Goal: Find specific page/section: Find specific page/section

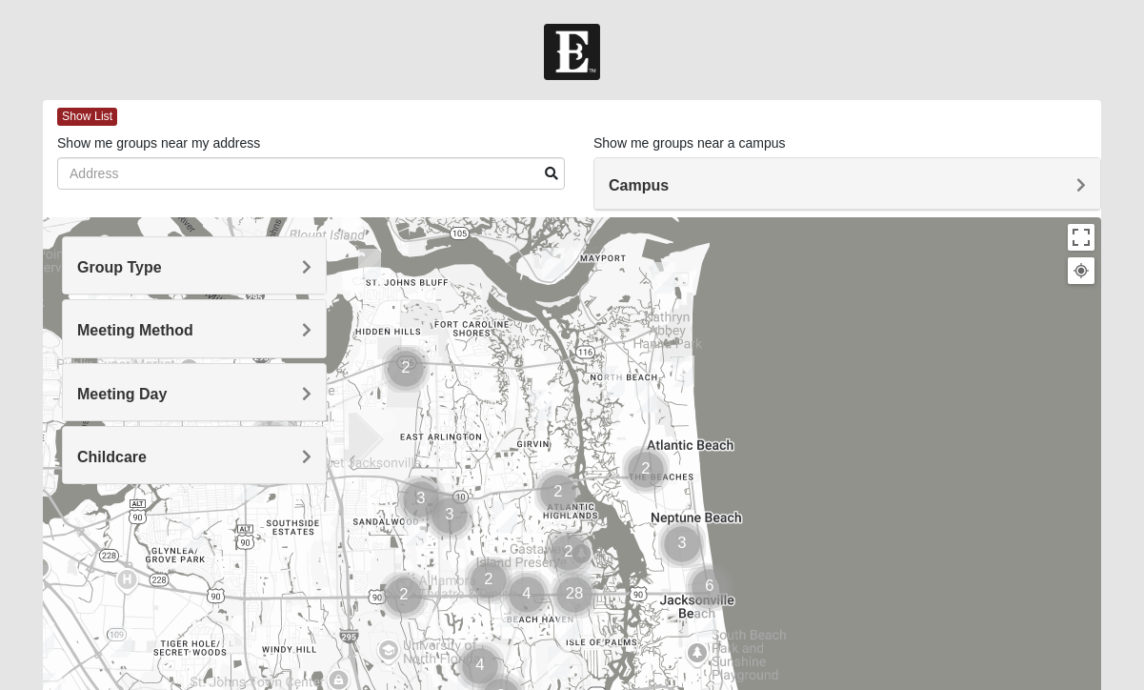
click at [269, 267] on h4 "Group Type" at bounding box center [194, 267] width 234 height 18
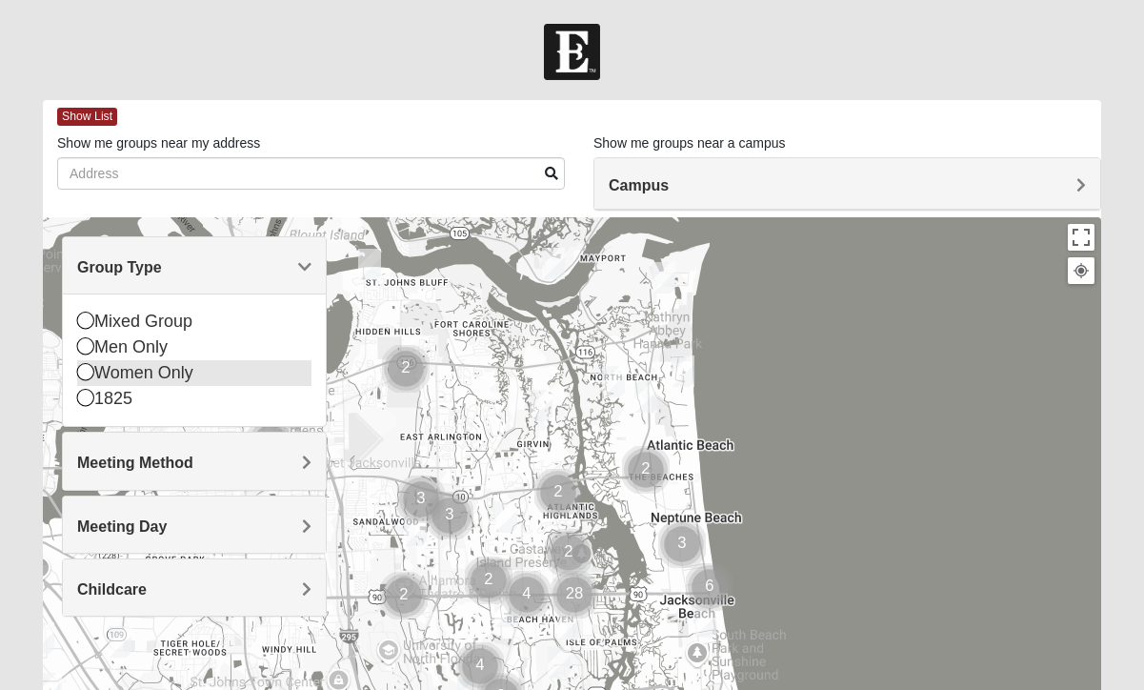
click at [178, 373] on div "Women Only" at bounding box center [194, 373] width 234 height 26
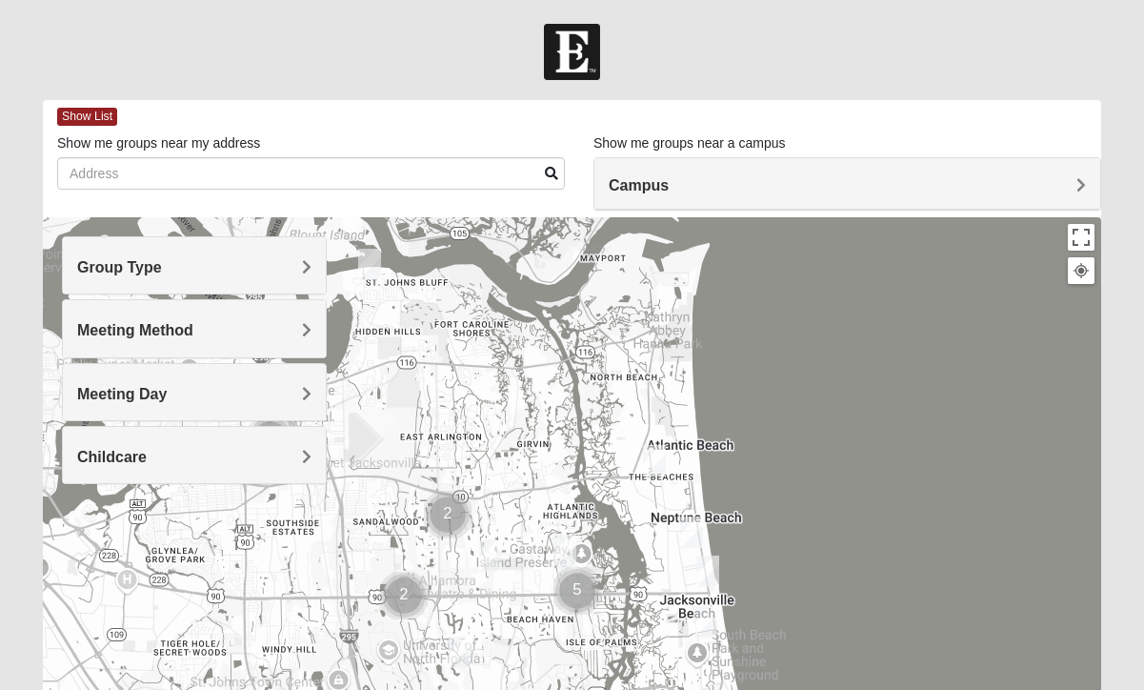
click at [213, 335] on h4 "Meeting Method" at bounding box center [194, 330] width 234 height 18
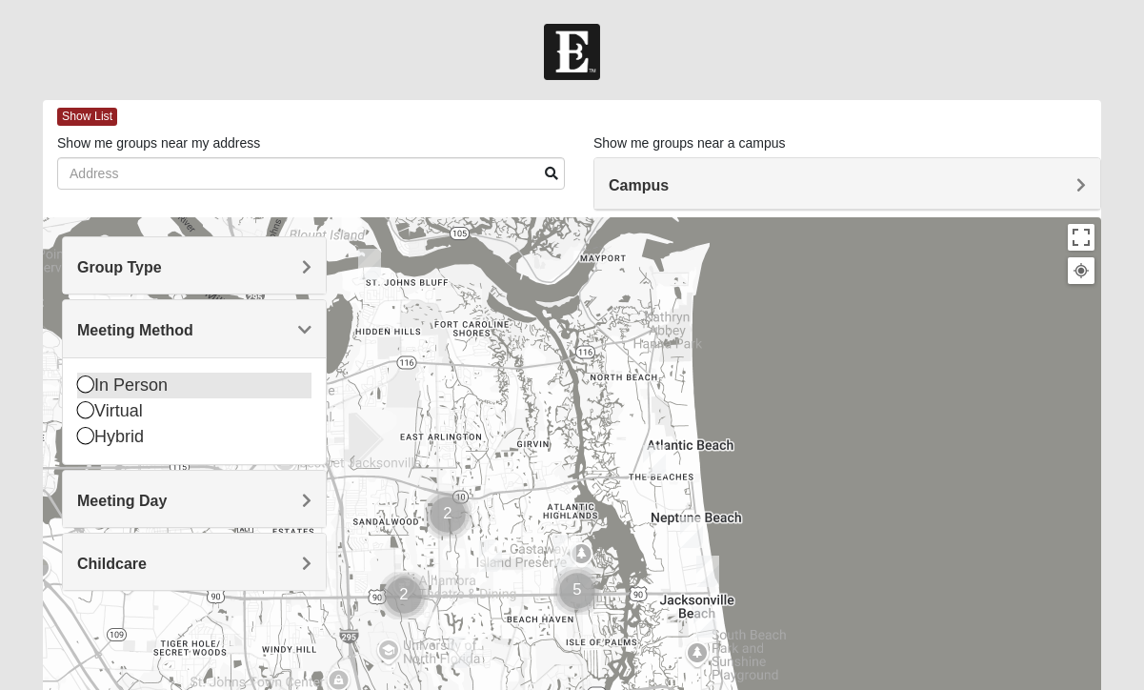
click at [147, 379] on div "In Person" at bounding box center [194, 386] width 234 height 26
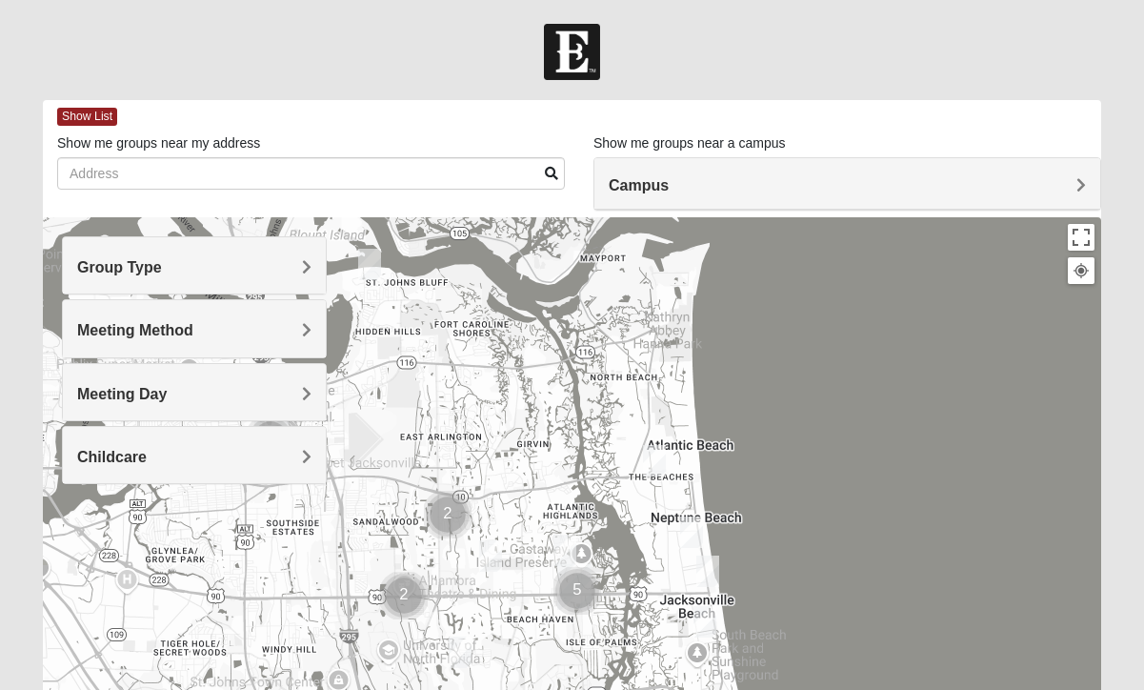
click at [211, 389] on h4 "Meeting Day" at bounding box center [194, 394] width 234 height 18
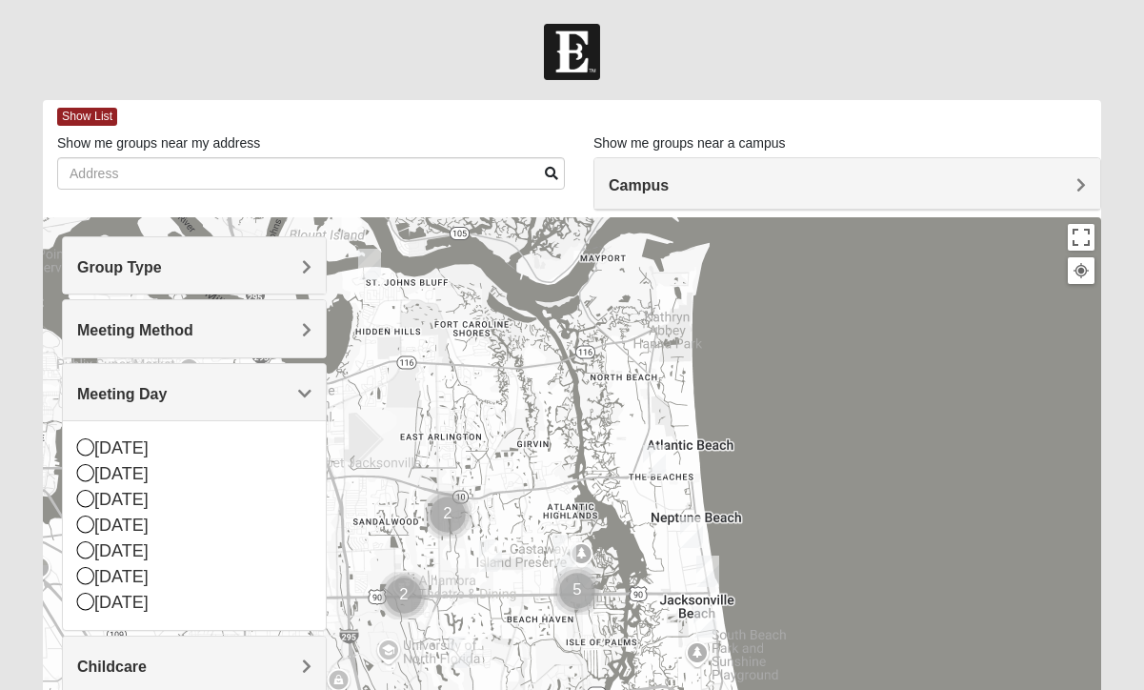
click at [267, 379] on div "Meeting Day" at bounding box center [194, 392] width 263 height 56
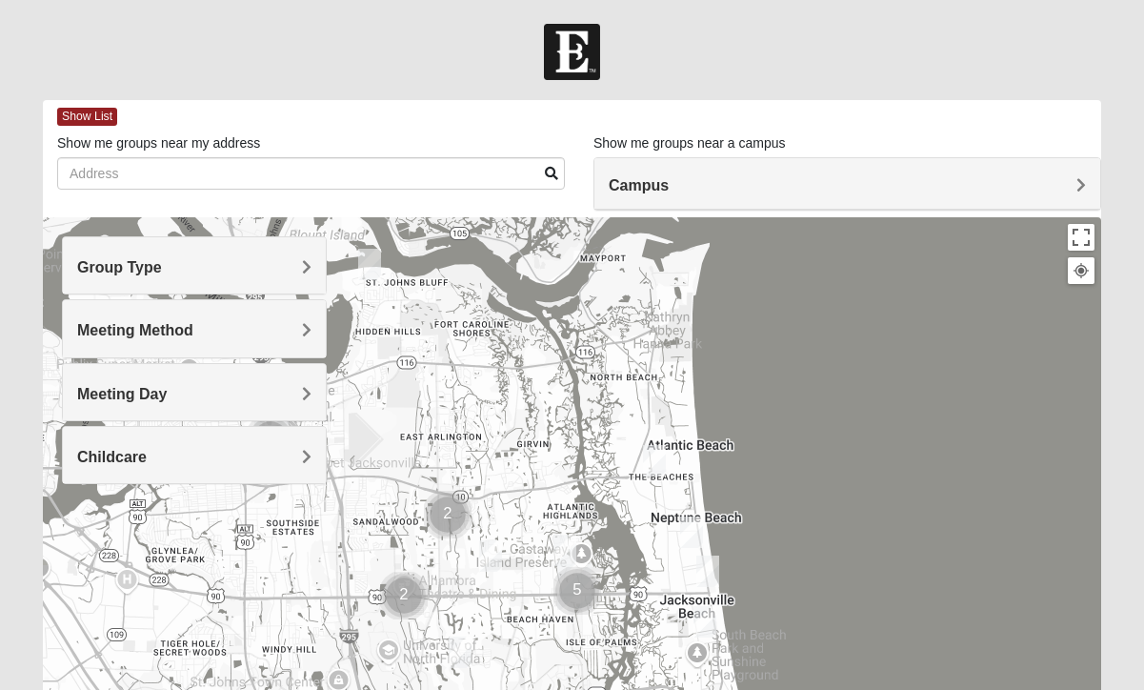
click at [238, 442] on div "Childcare" at bounding box center [194, 455] width 263 height 56
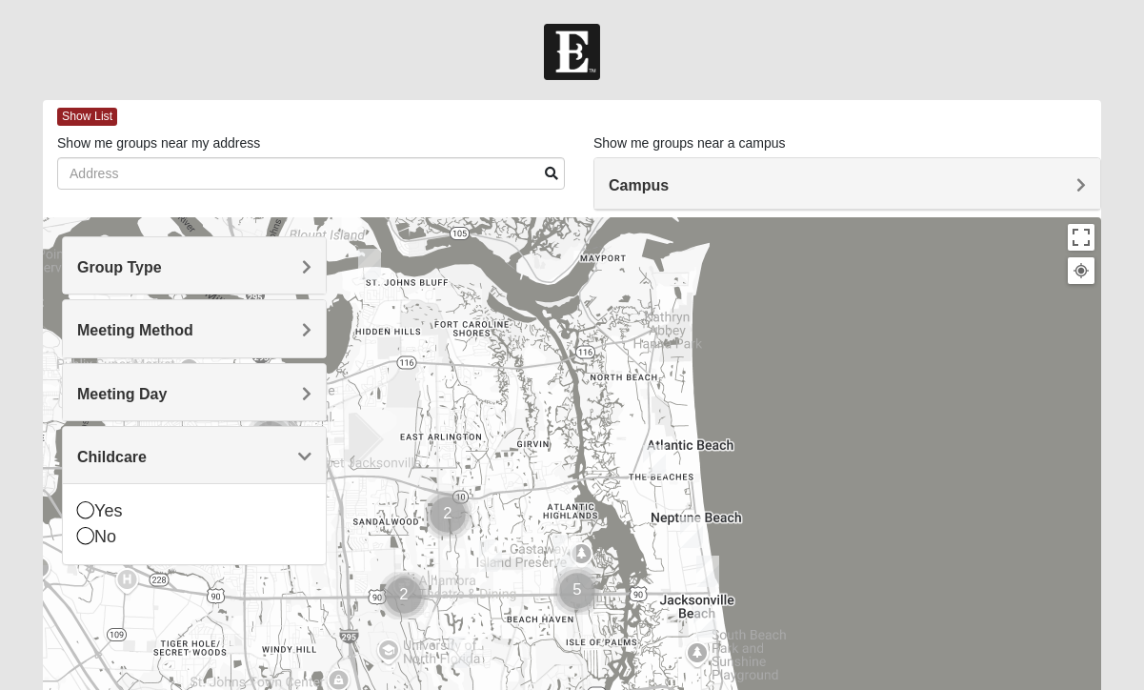
click at [238, 445] on div "Childcare" at bounding box center [194, 455] width 263 height 56
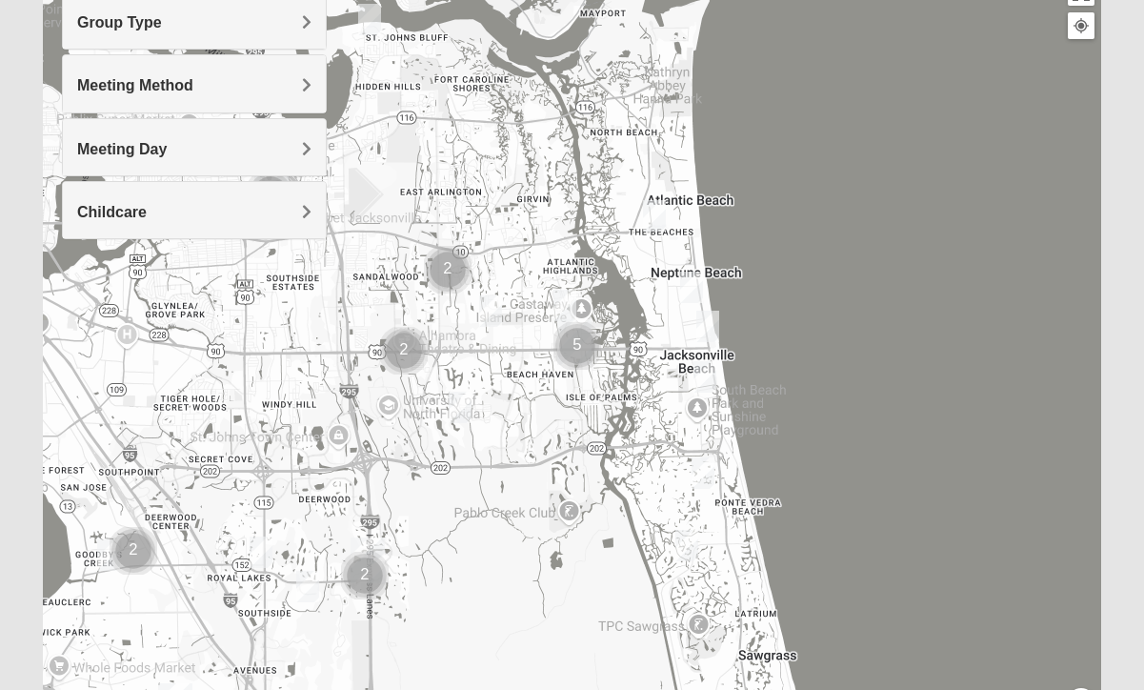
scroll to position [267, 0]
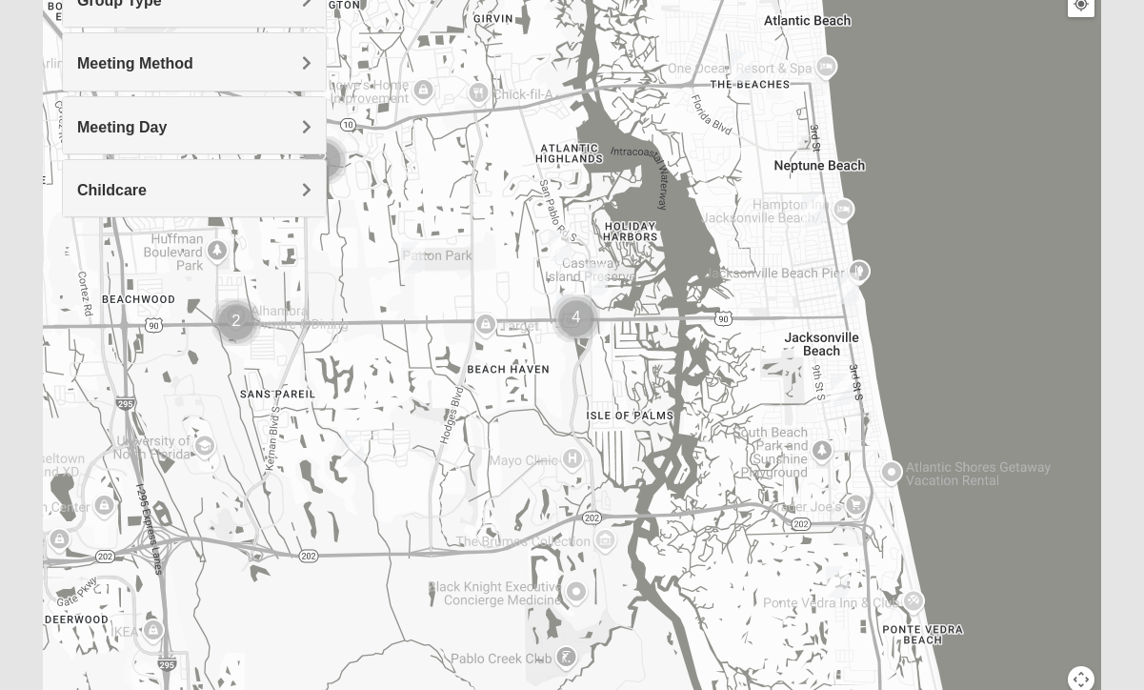
click at [349, 452] on img "Womens Nguyen 32224" at bounding box center [352, 450] width 23 height 31
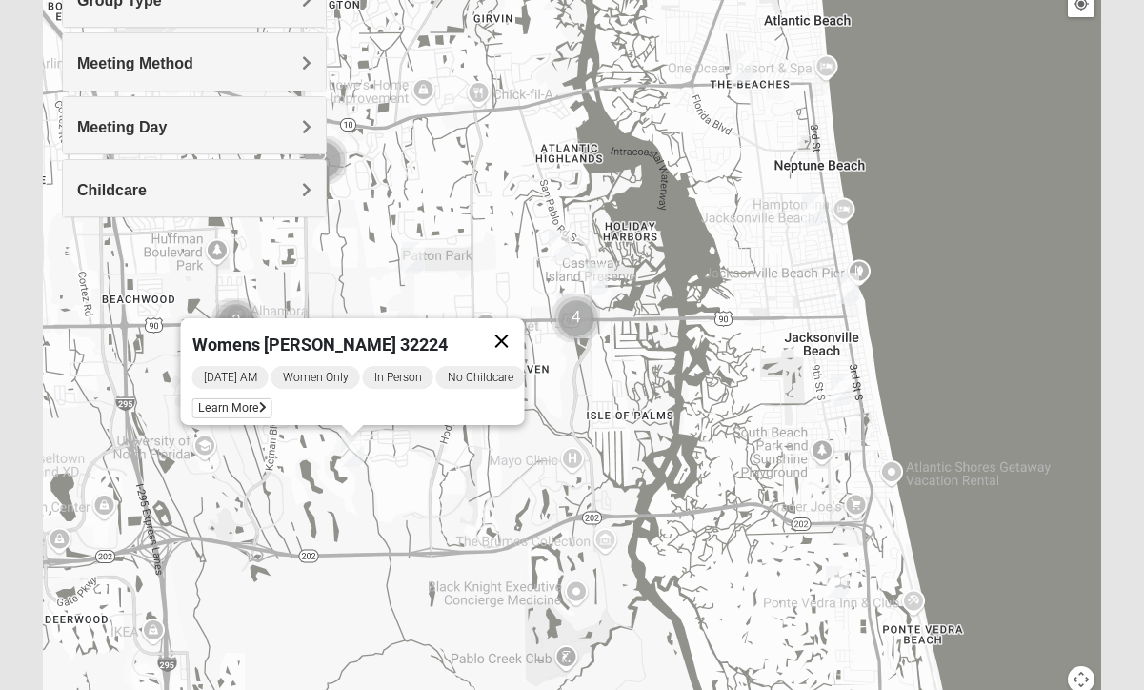
click at [517, 324] on button "Close" at bounding box center [501, 341] width 46 height 46
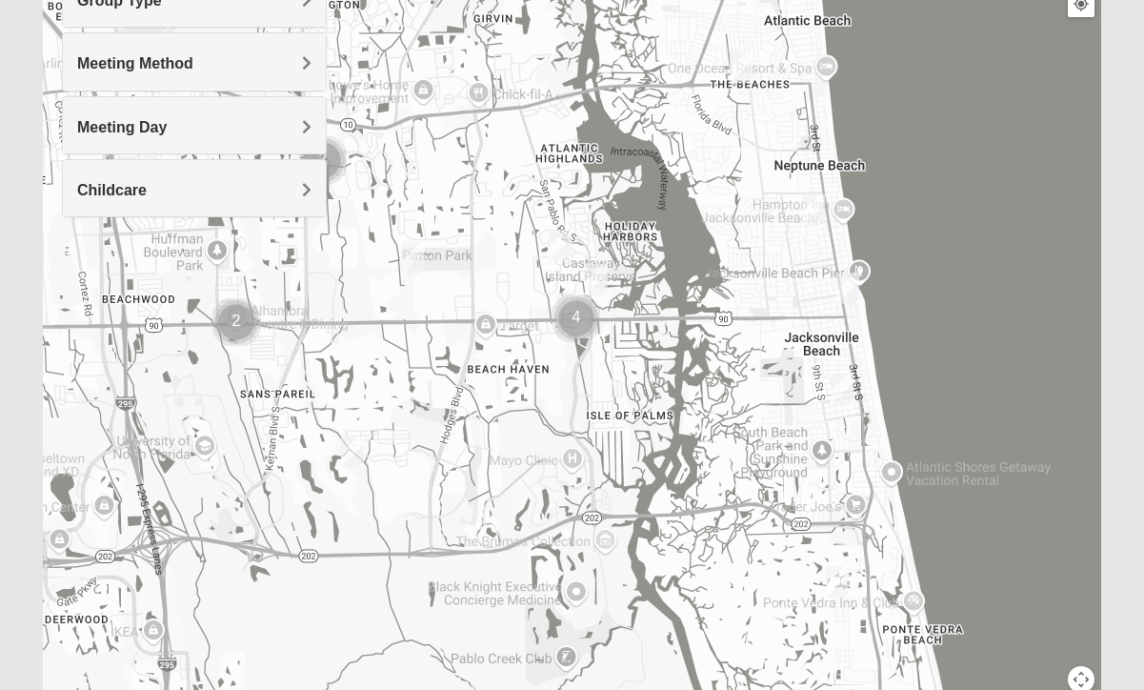
click at [839, 385] on img "Womens Harnek/Holterman 32250" at bounding box center [842, 388] width 23 height 31
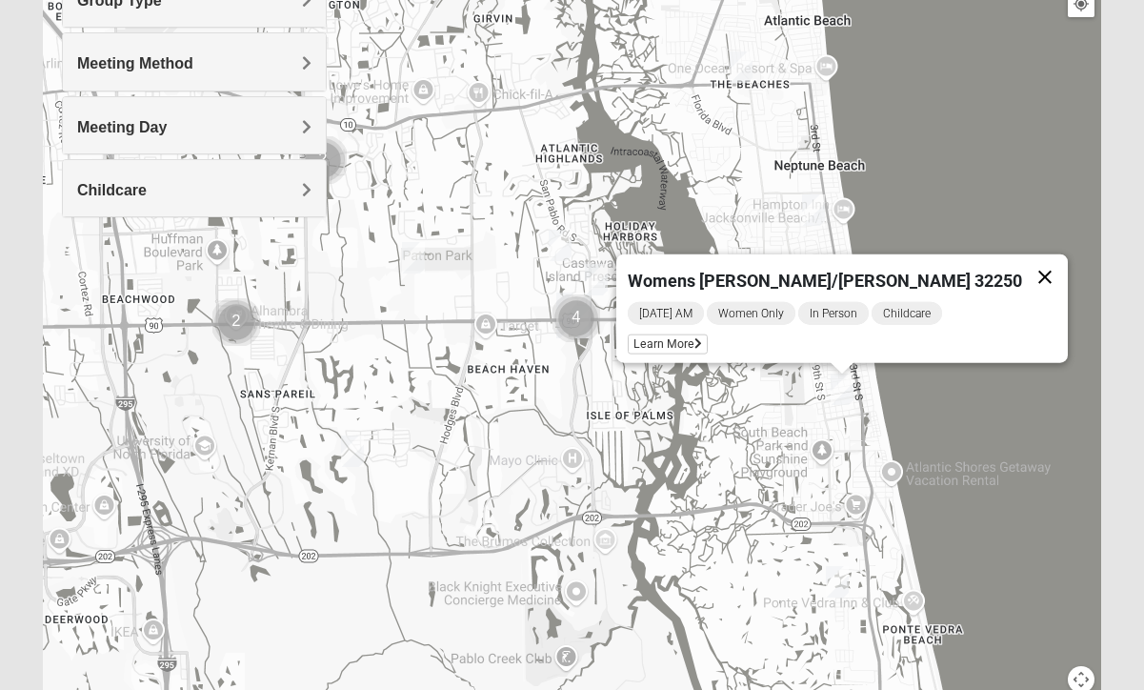
click at [1022, 260] on button "Close" at bounding box center [1045, 277] width 46 height 46
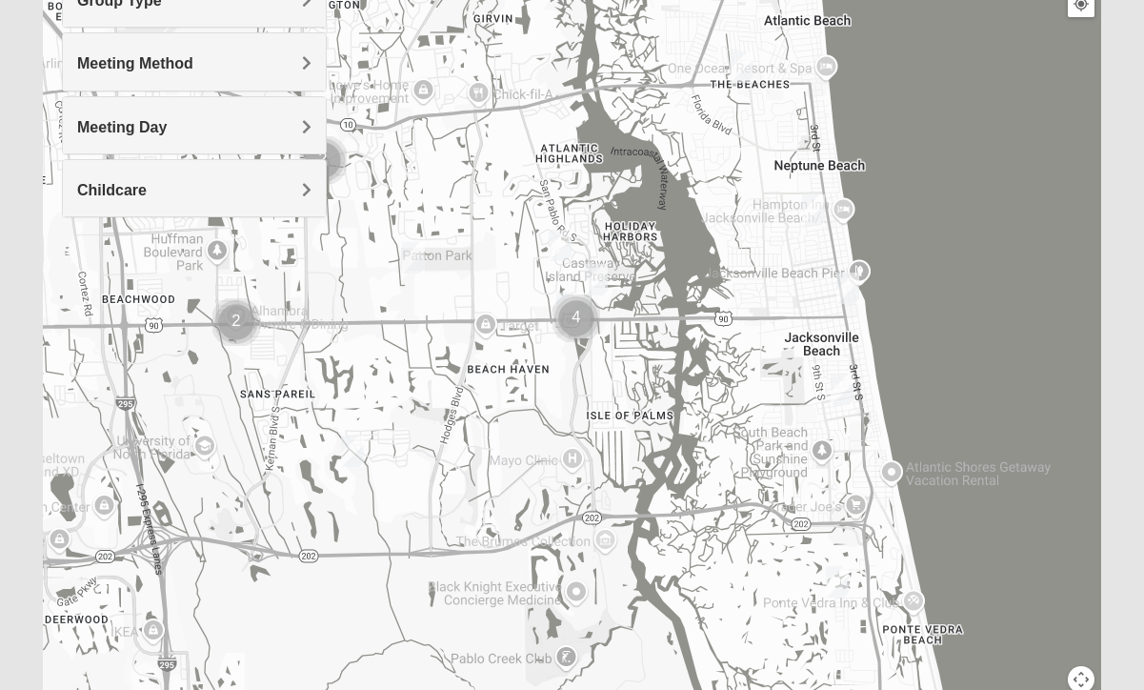
click at [856, 289] on img "Womens Sparkman/Flautt 32250" at bounding box center [848, 287] width 23 height 31
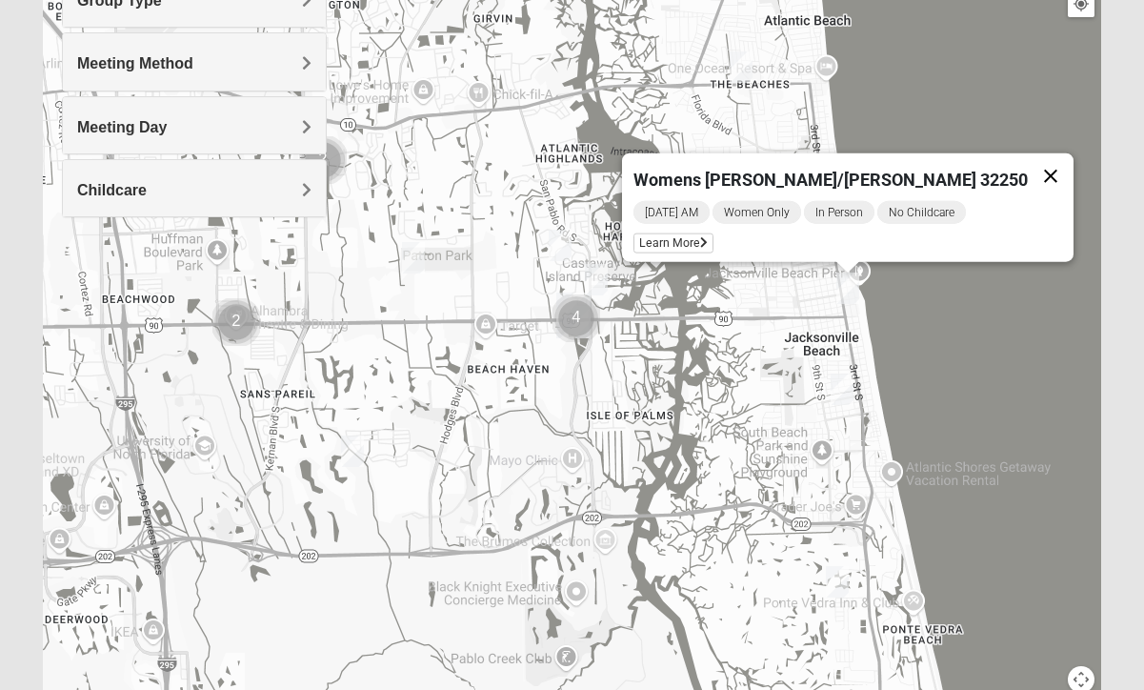
click at [1028, 168] on button "Close" at bounding box center [1051, 176] width 46 height 46
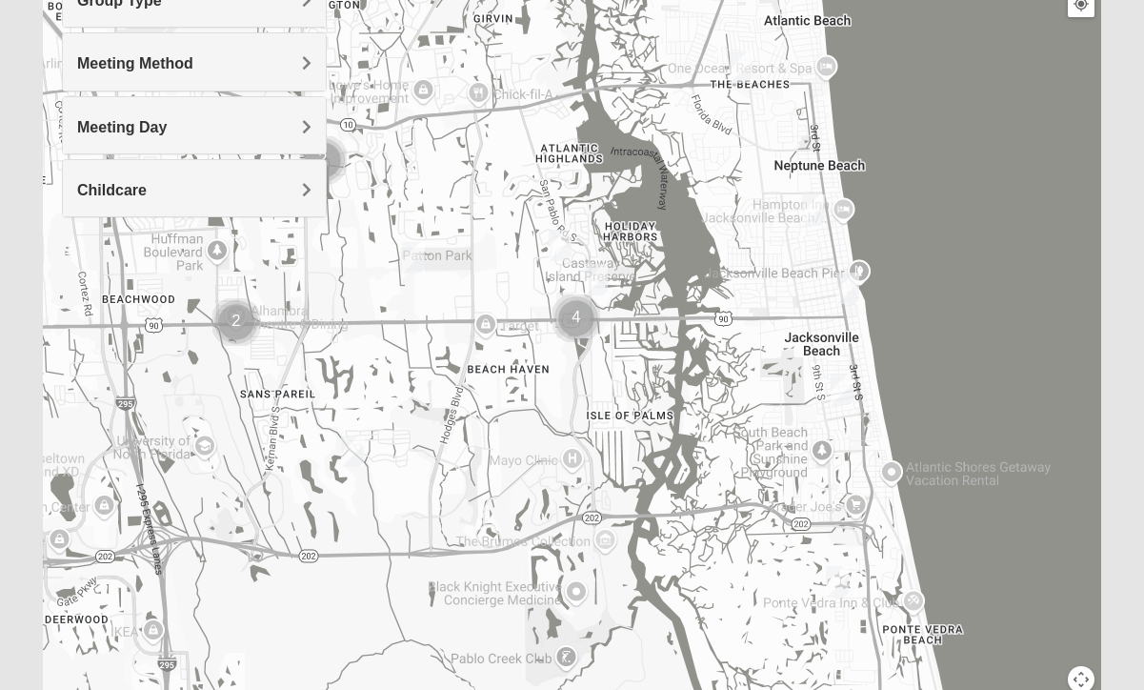
click at [409, 261] on img "Womens Parker/Vereen 32246" at bounding box center [413, 257] width 23 height 31
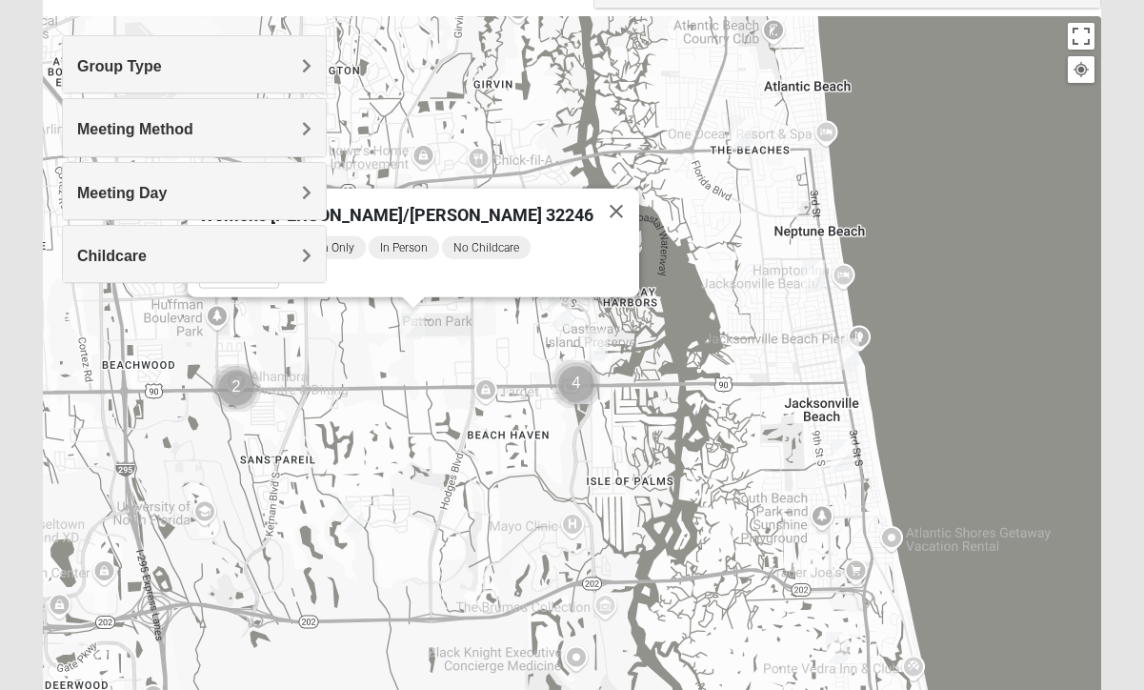
scroll to position [194, 0]
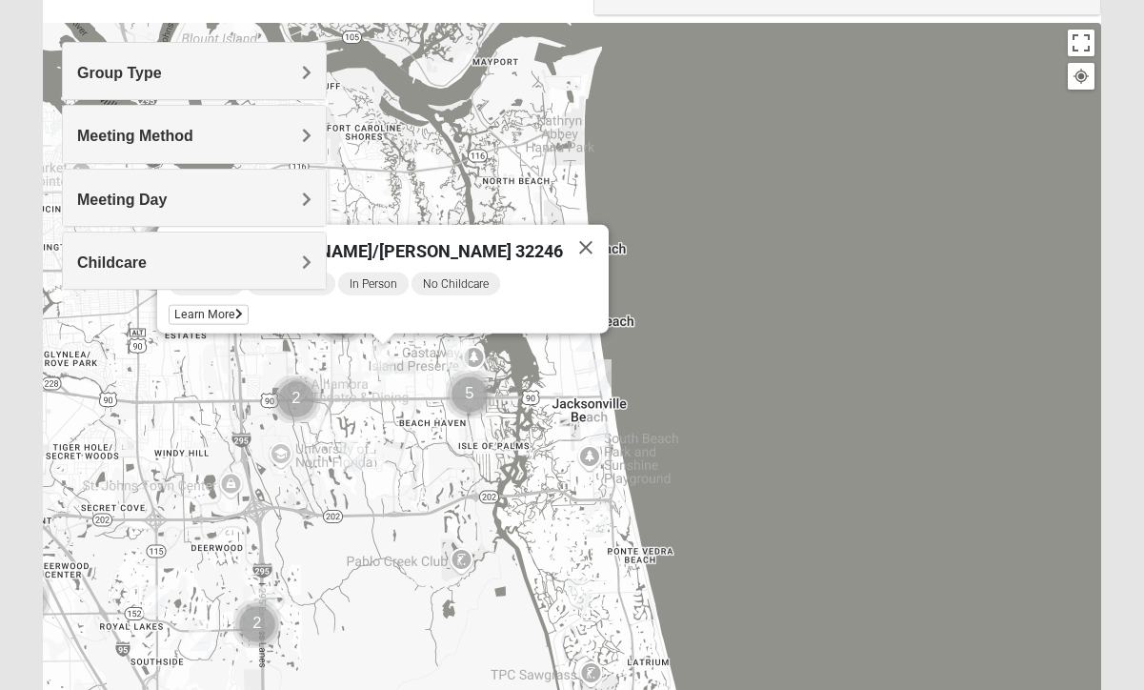
click at [210, 636] on img "Womens Adams/Taunton 32256" at bounding box center [200, 634] width 23 height 31
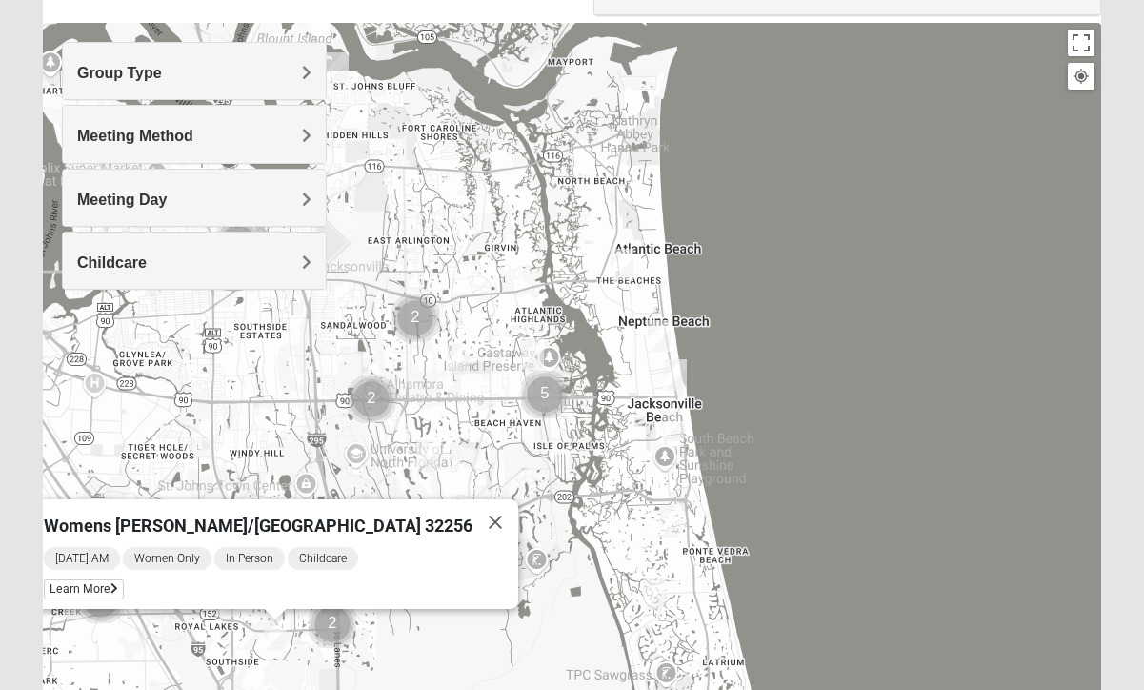
click at [447, 351] on img "Womens Parker/Vereen 32246" at bounding box center [458, 359] width 23 height 31
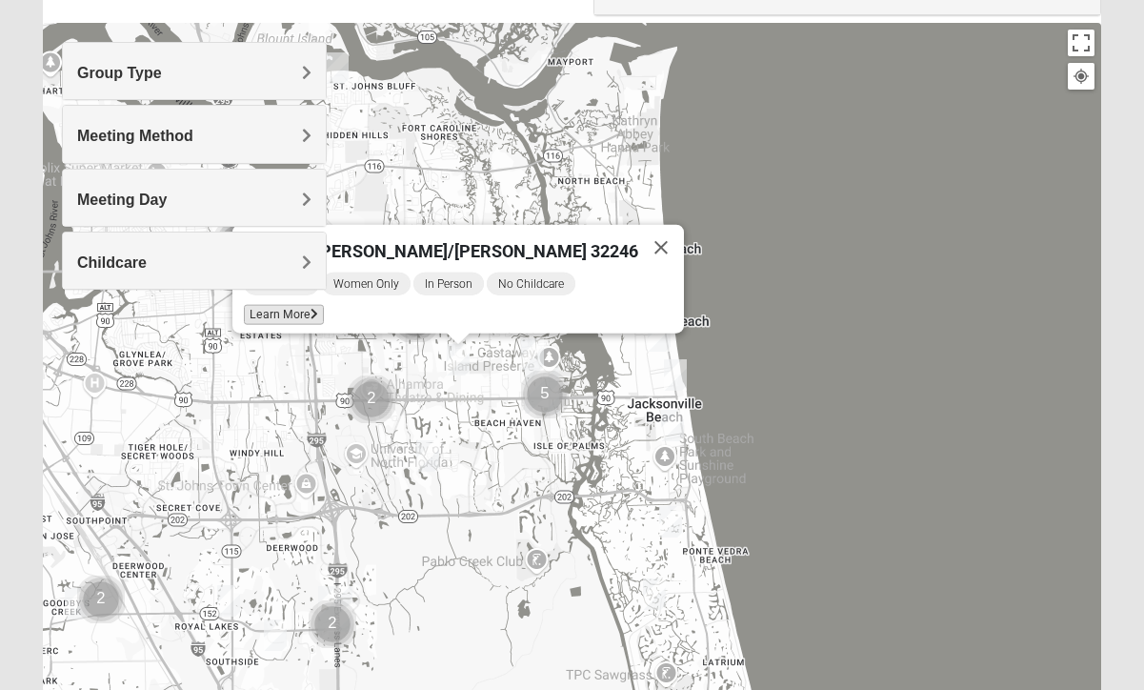
click at [324, 305] on span "Learn More" at bounding box center [284, 315] width 80 height 20
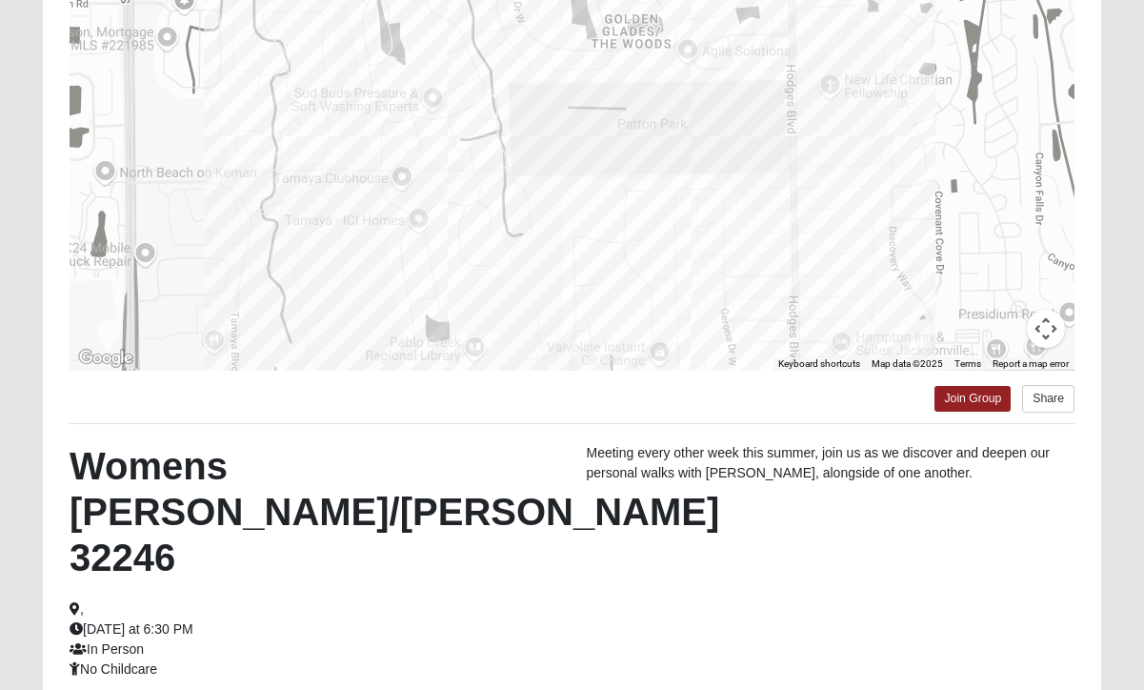
scroll to position [227, 0]
